Goal: Task Accomplishment & Management: Use online tool/utility

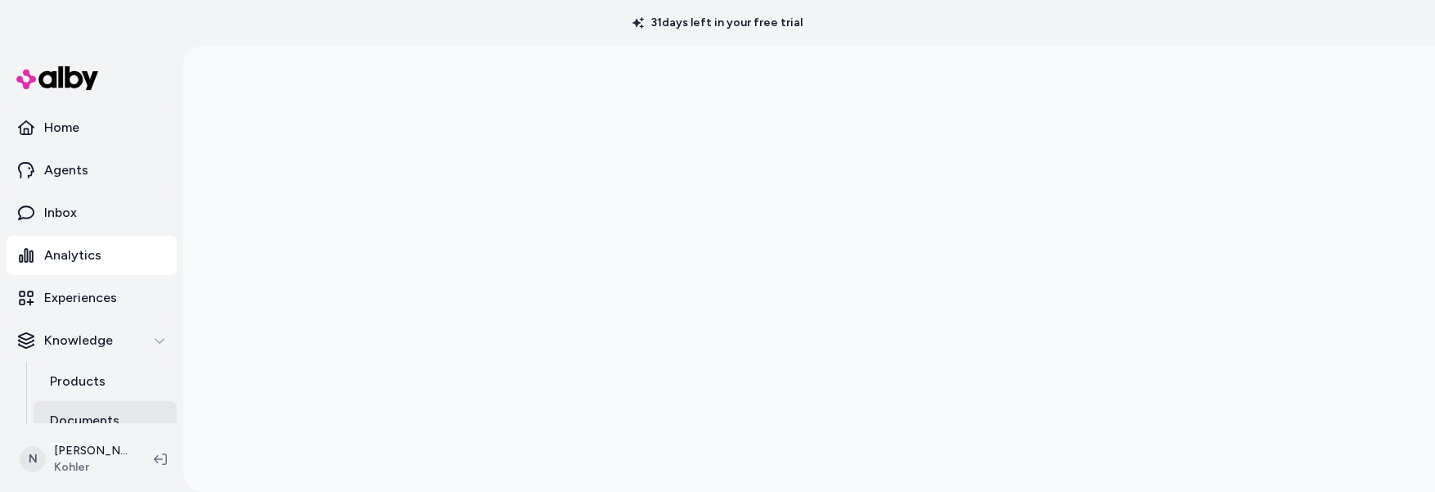
click at [84, 421] on p "Documents" at bounding box center [85, 421] width 70 height 20
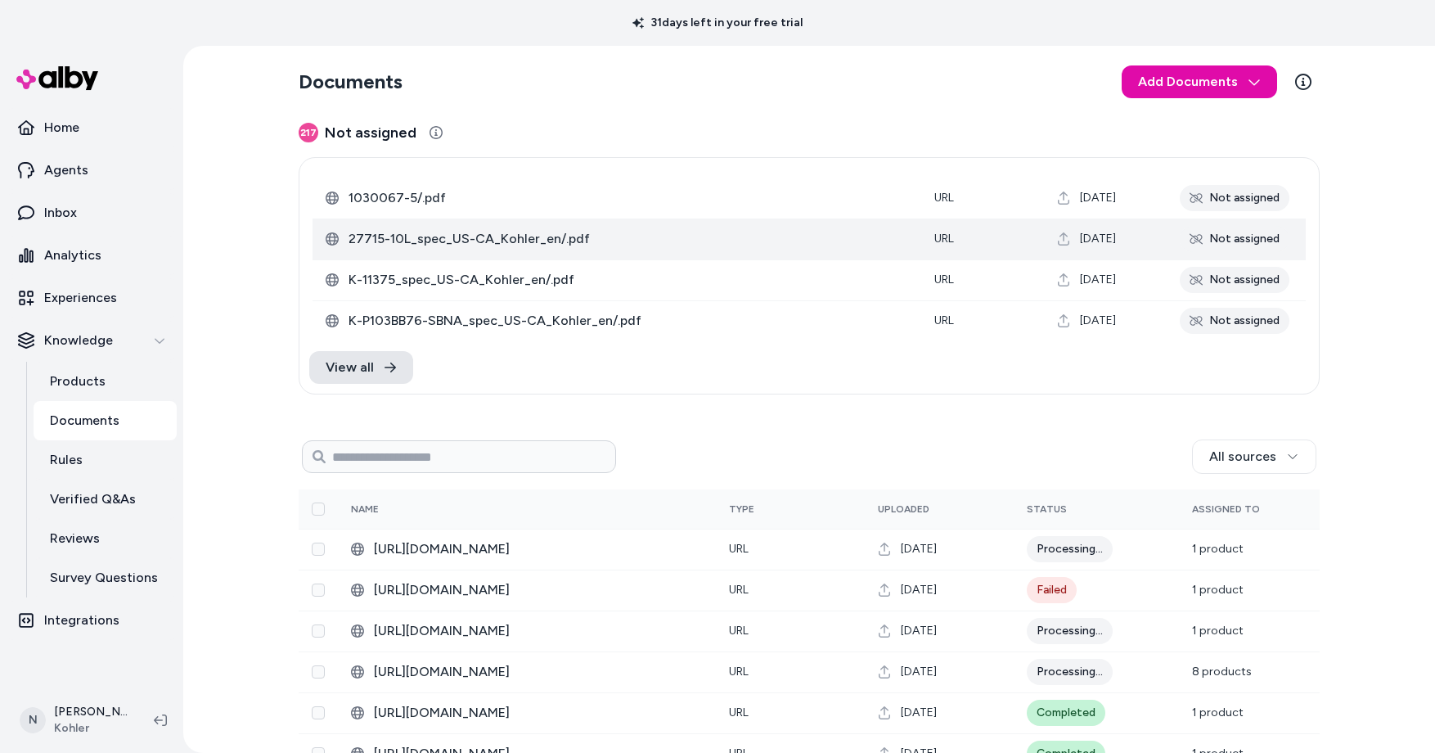
click at [670, 242] on span "27715-10L_spec_US-CA_Kohler_en/.pdf" at bounding box center [629, 239] width 560 height 20
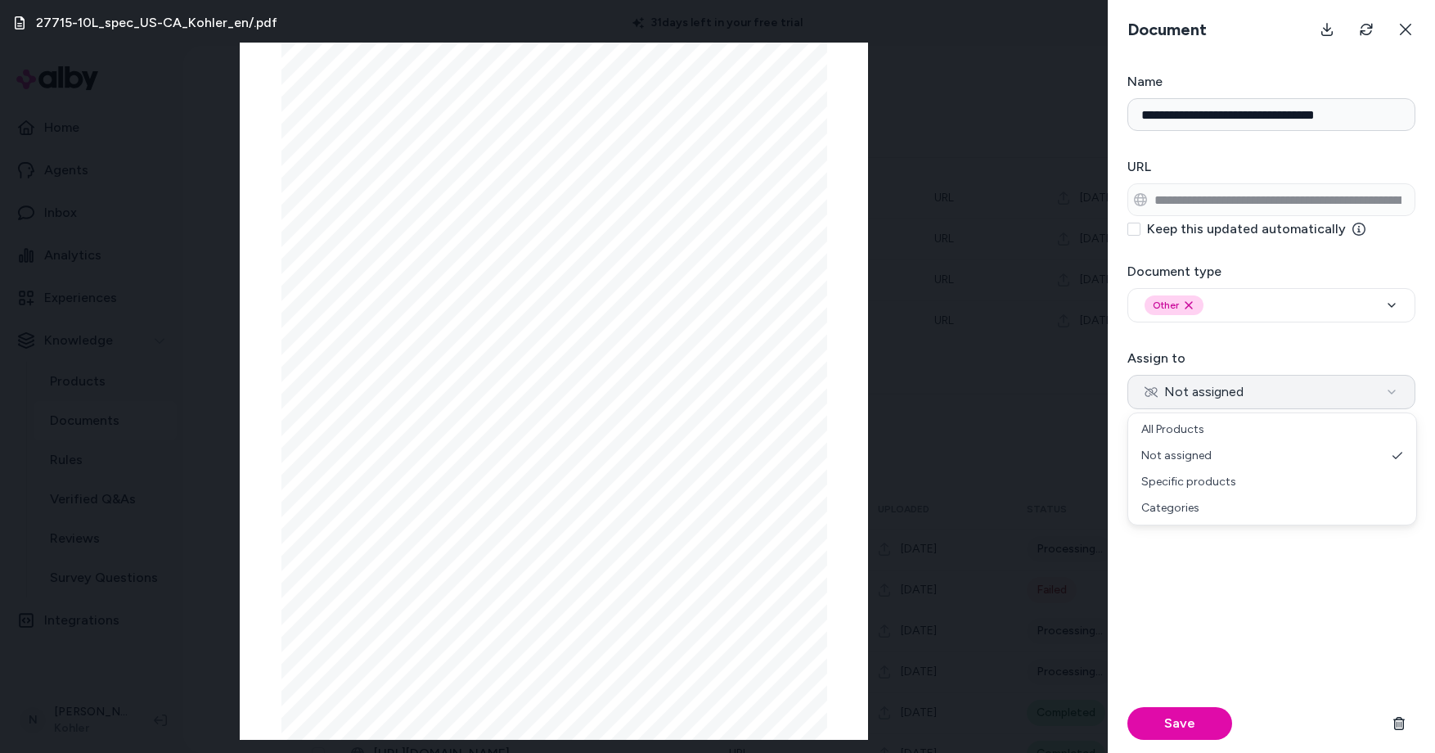
click at [1318, 388] on button "Not assigned" at bounding box center [1271, 392] width 288 height 34
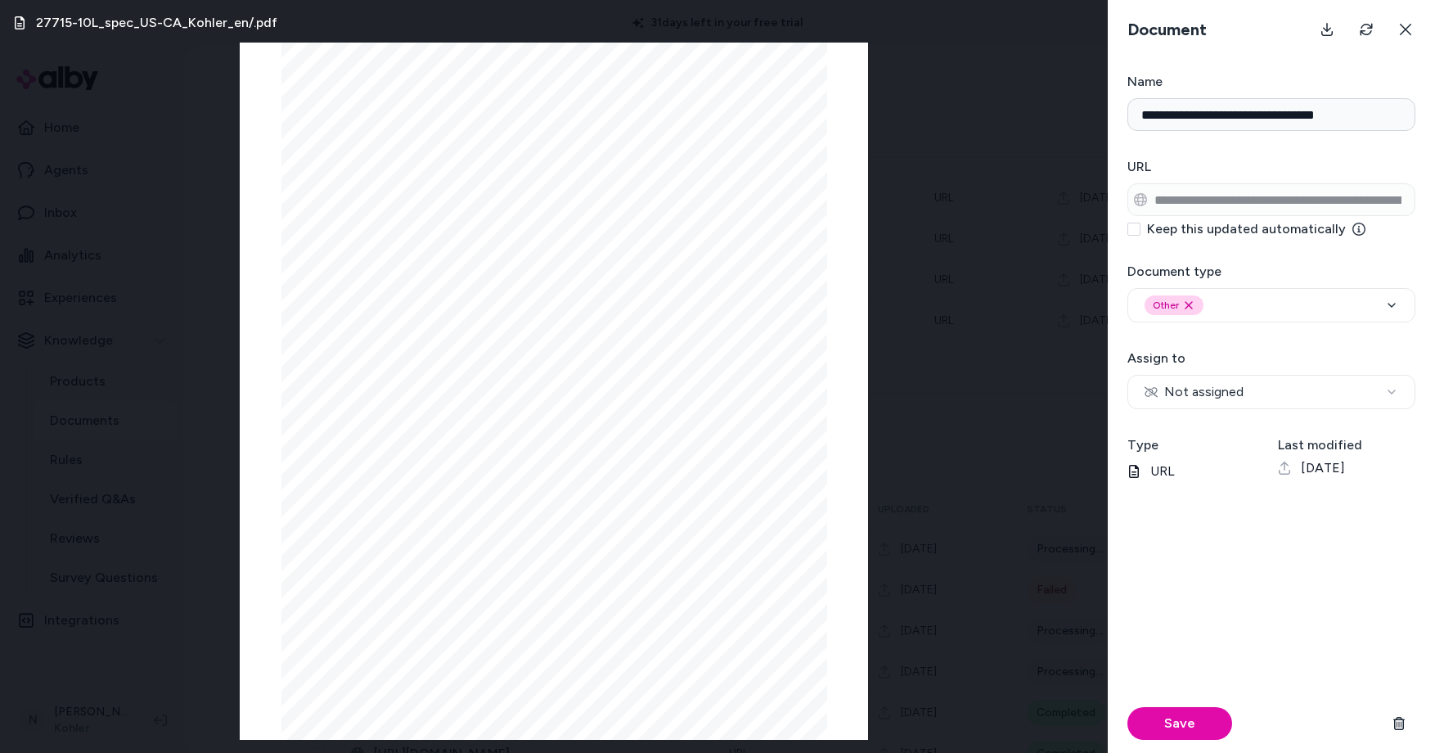
click at [1222, 491] on div "Save" at bounding box center [1271, 629] width 288 height 245
click at [1393, 302] on icon "button" at bounding box center [1391, 305] width 13 height 13
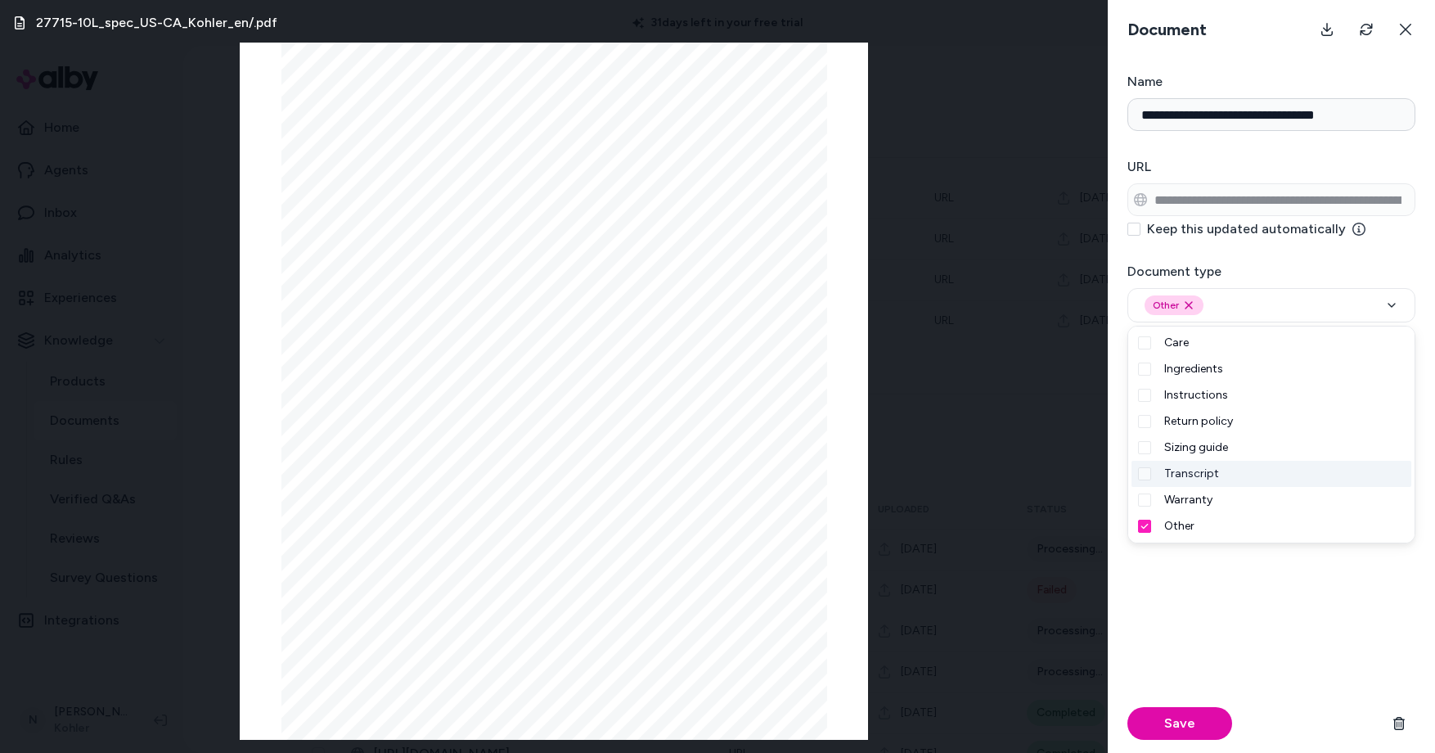
click at [1274, 491] on div "Save" at bounding box center [1271, 629] width 288 height 245
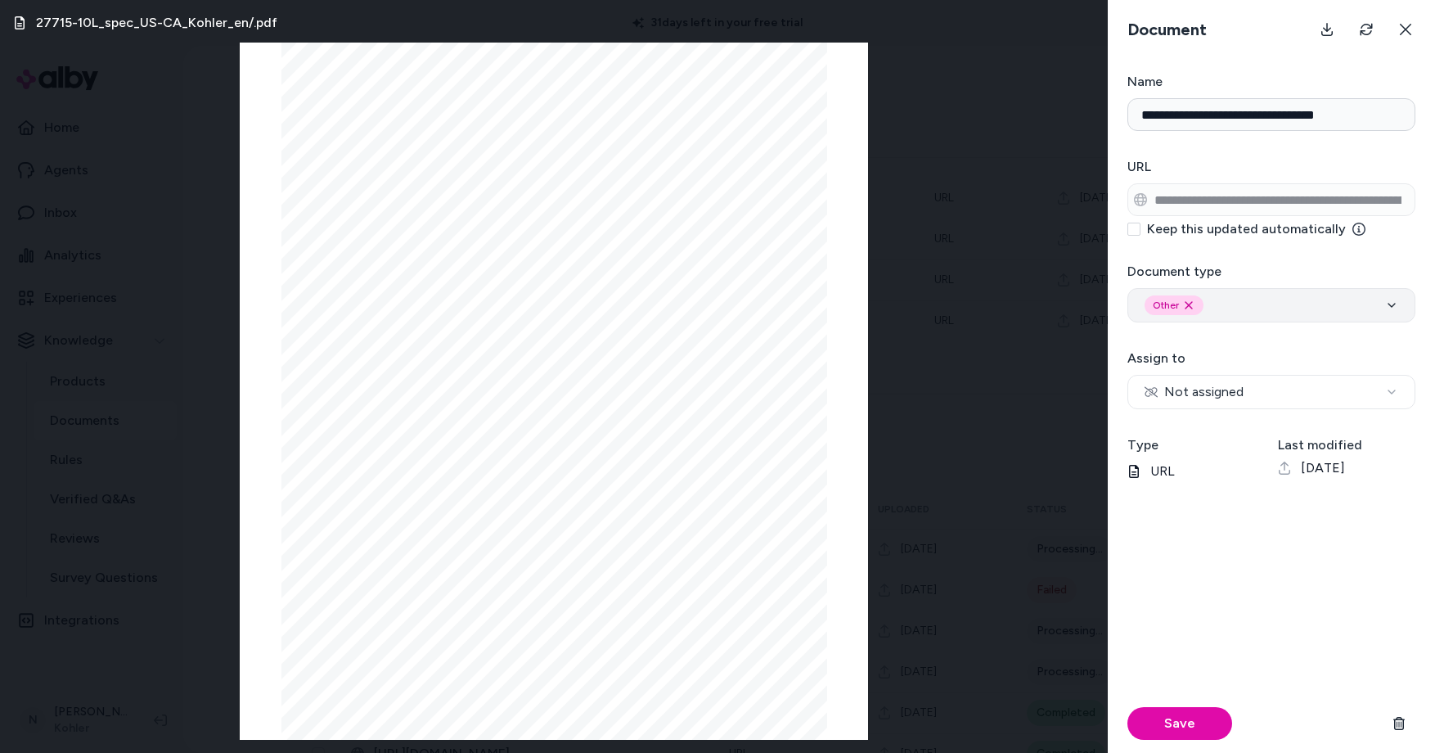
click at [1280, 311] on div "Other Remove other option" at bounding box center [1272, 305] width 254 height 20
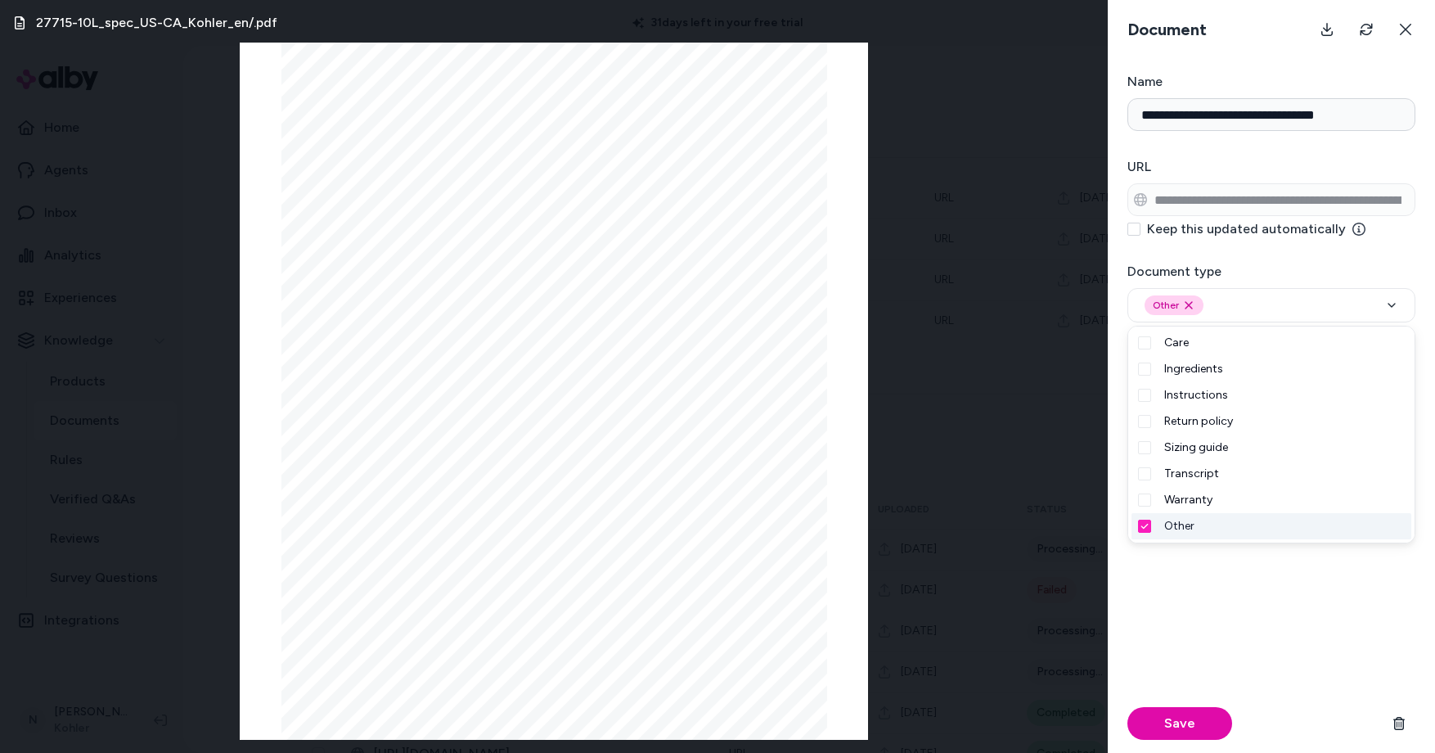
click at [1294, 491] on div "Save" at bounding box center [1271, 629] width 288 height 245
